Goal: Find specific page/section: Find specific page/section

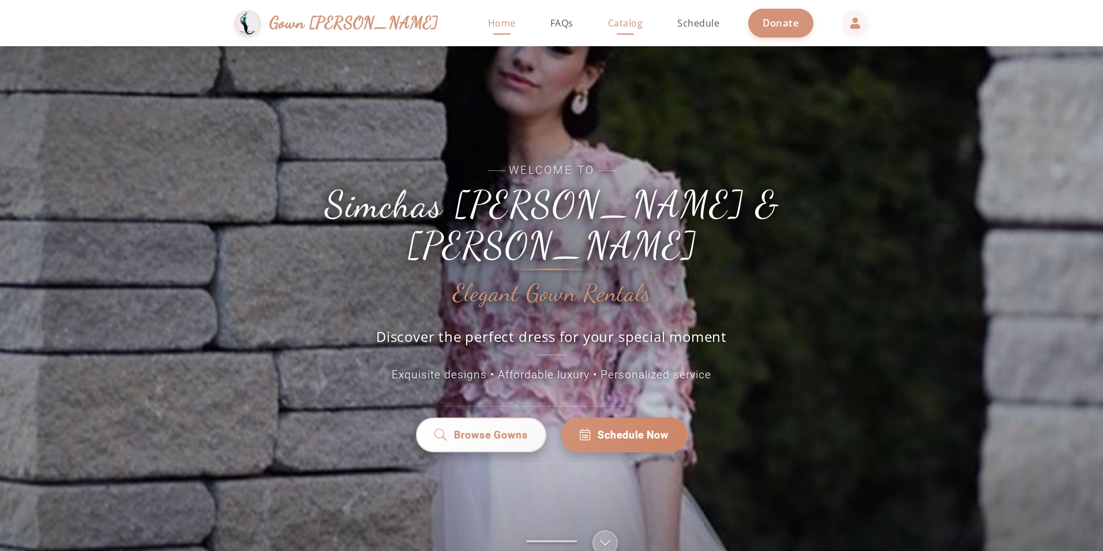
click at [608, 19] on span "Catalog" at bounding box center [625, 23] width 35 height 13
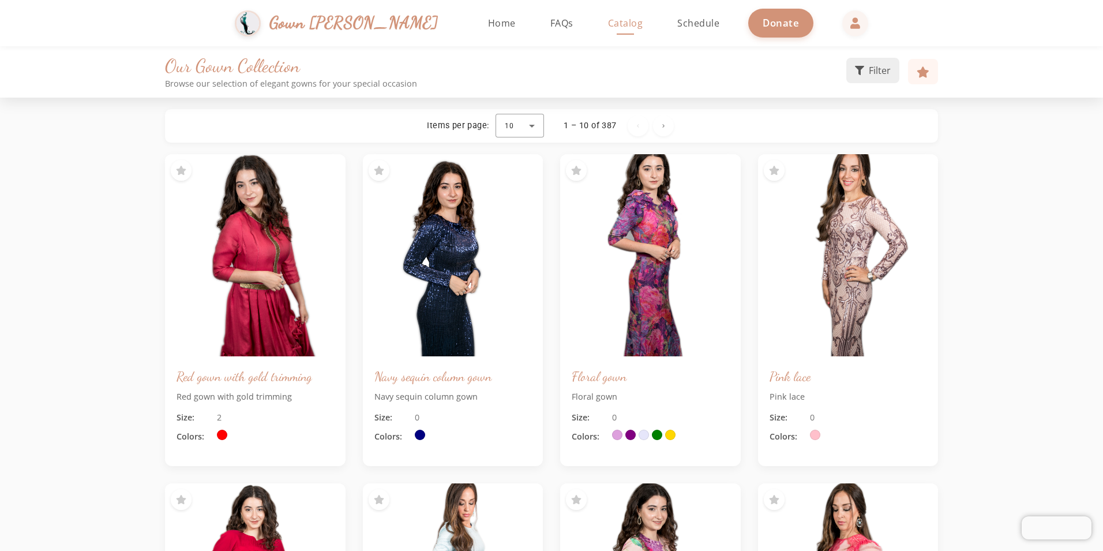
click at [880, 79] on button "Filter" at bounding box center [873, 70] width 53 height 25
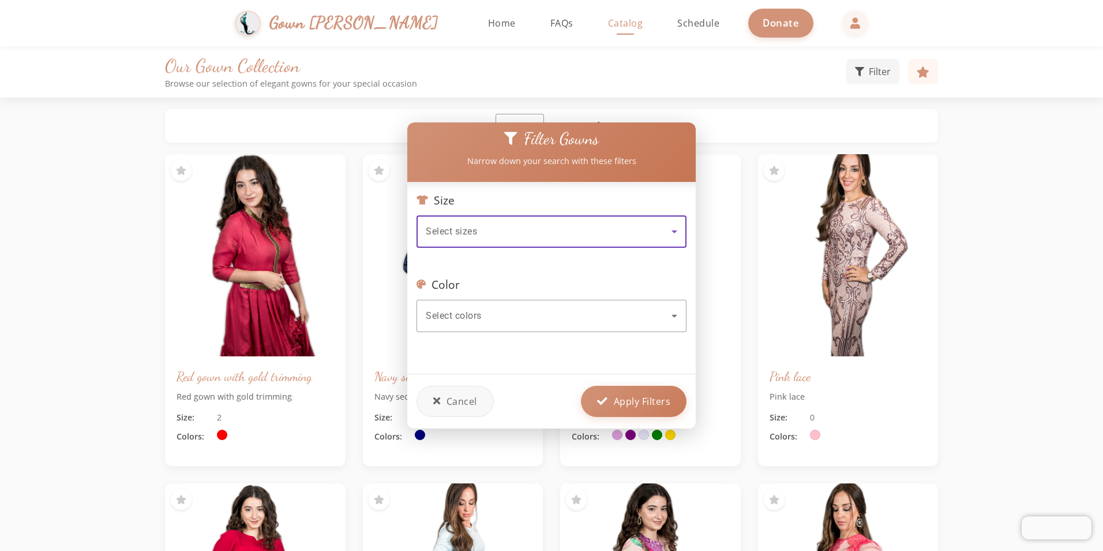
click at [631, 226] on div "Select sizes" at bounding box center [549, 232] width 246 height 14
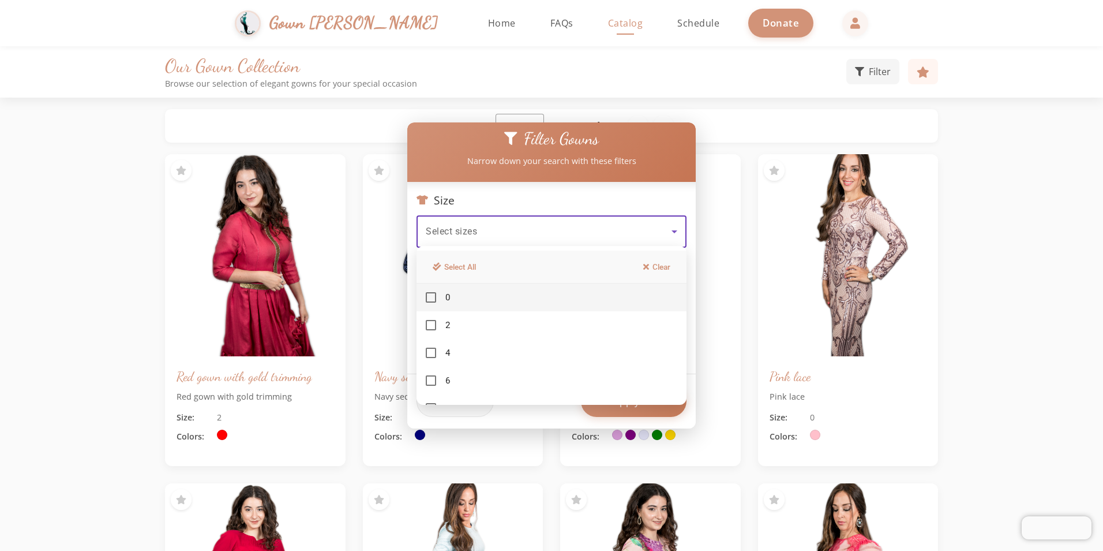
click at [629, 187] on div at bounding box center [551, 275] width 1103 height 551
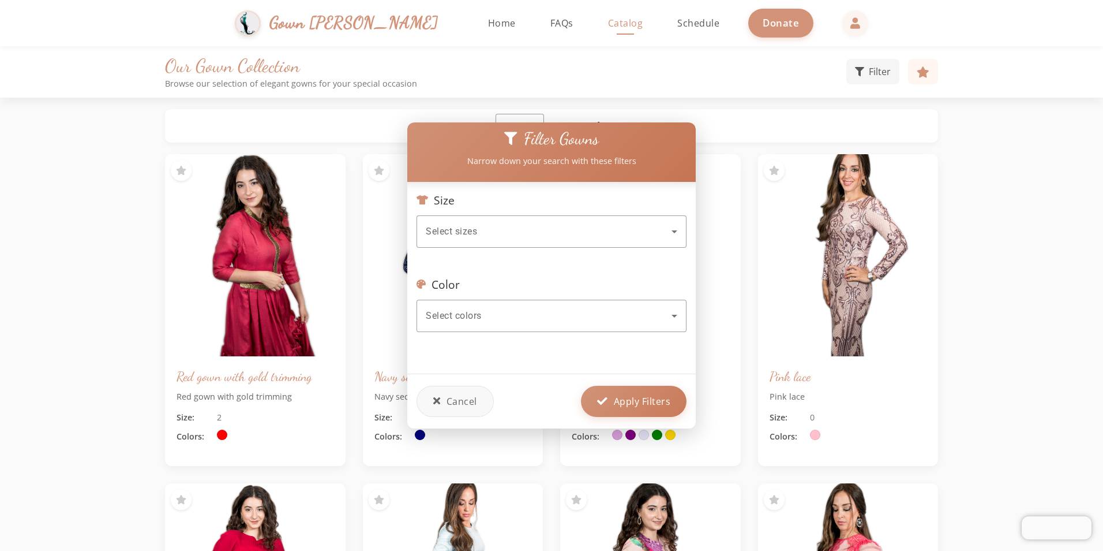
click at [571, 291] on div "Color Select colors" at bounding box center [552, 311] width 270 height 67
click at [553, 311] on div "Select colors" at bounding box center [549, 316] width 246 height 14
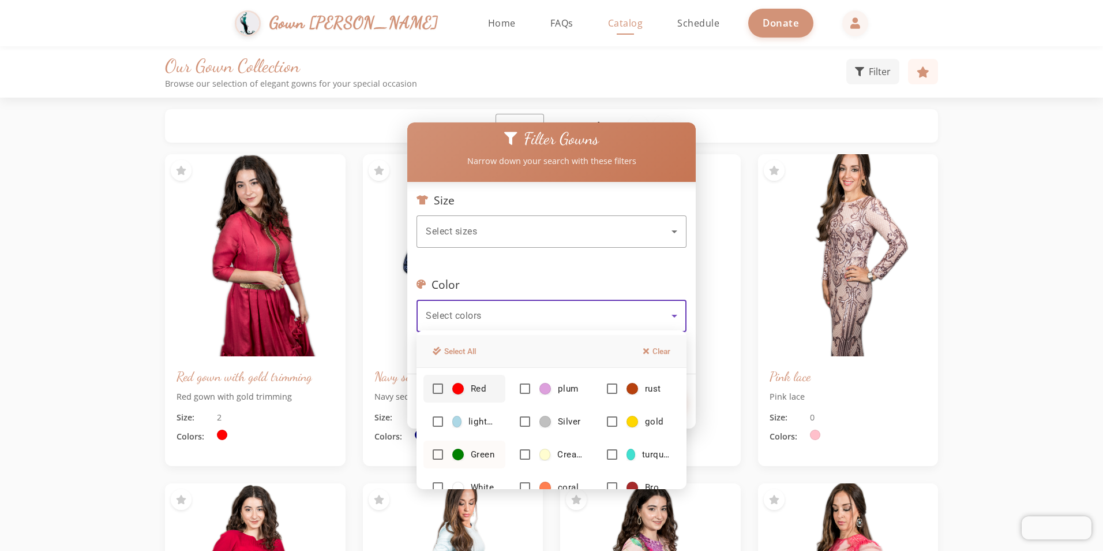
click at [437, 454] on mat-pseudo-checkbox at bounding box center [438, 454] width 10 height 10
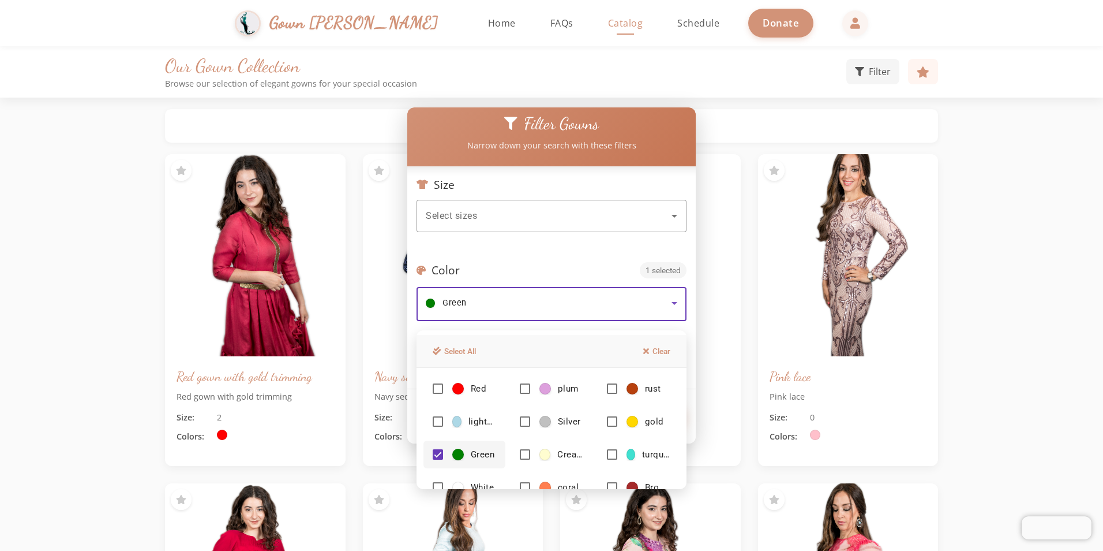
click at [560, 258] on div at bounding box center [551, 275] width 1103 height 551
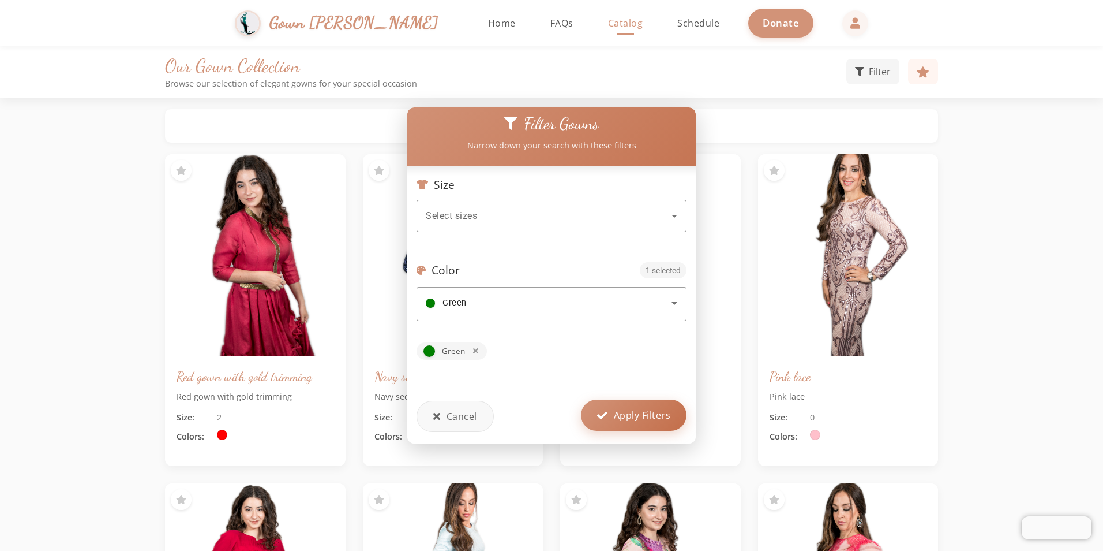
click at [634, 420] on button "Apply Filters" at bounding box center [634, 414] width 106 height 31
